Goal: Task Accomplishment & Management: Use online tool/utility

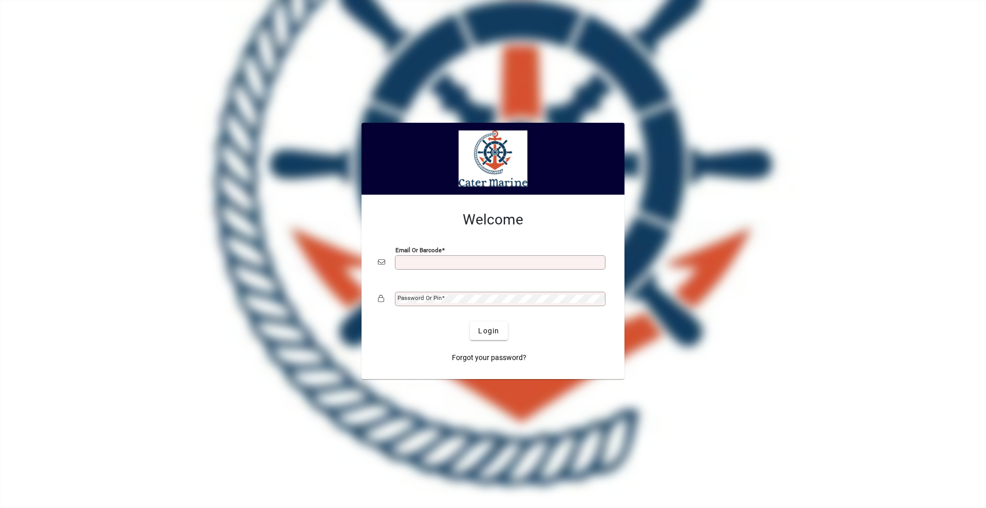
click at [422, 260] on input "Email or Barcode" at bounding box center [502, 262] width 208 height 8
type input "**********"
click at [470, 322] on button "Login" at bounding box center [489, 331] width 38 height 18
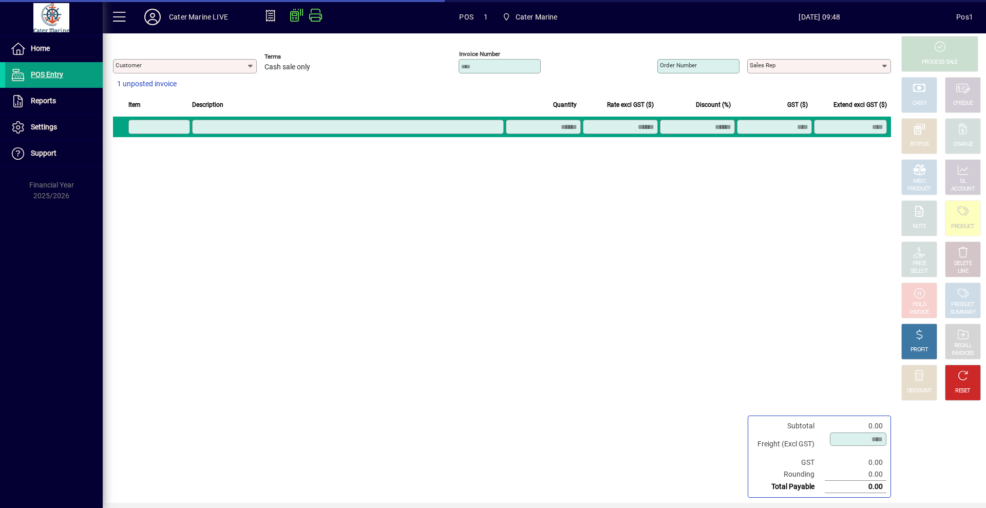
type input "**********"
